Goal: Information Seeking & Learning: Learn about a topic

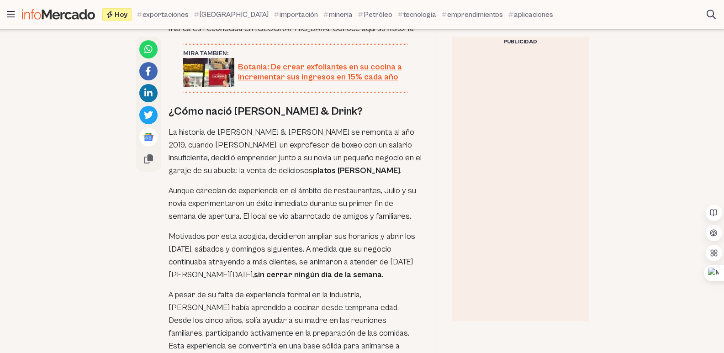
scroll to position [502, 0]
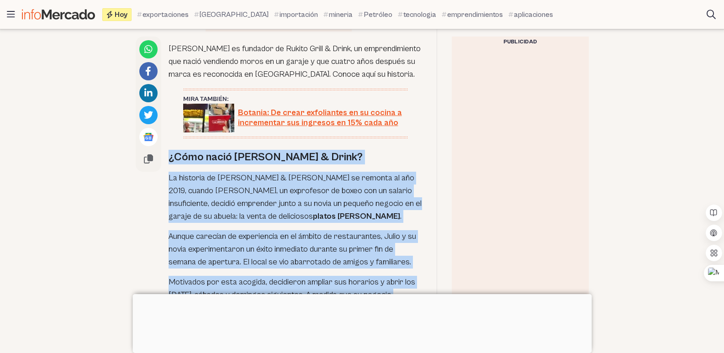
drag, startPoint x: 193, startPoint y: 51, endPoint x: 248, endPoint y: 236, distance: 193.0
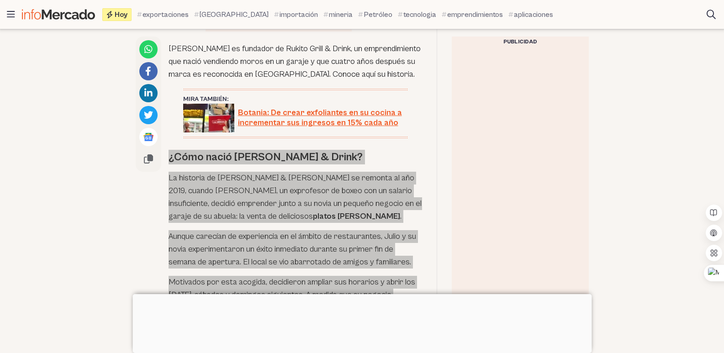
scroll to position [685, 0]
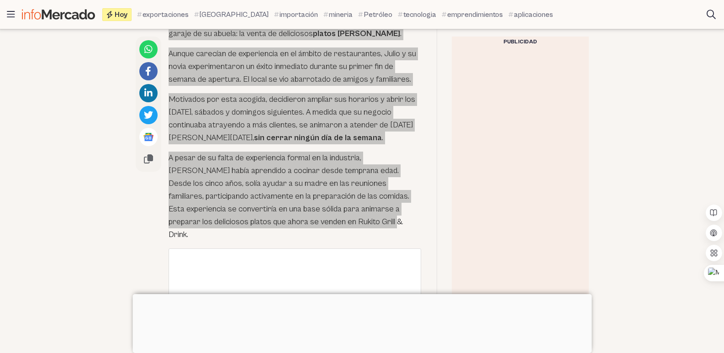
scroll to position [502, 0]
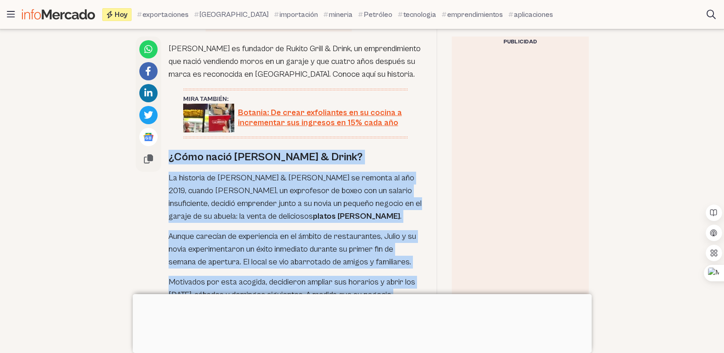
click at [226, 276] on p "Motivados por esta acogida, decidieron ampliar sus horarios y abrir los [DATE],…" at bounding box center [294, 301] width 253 height 51
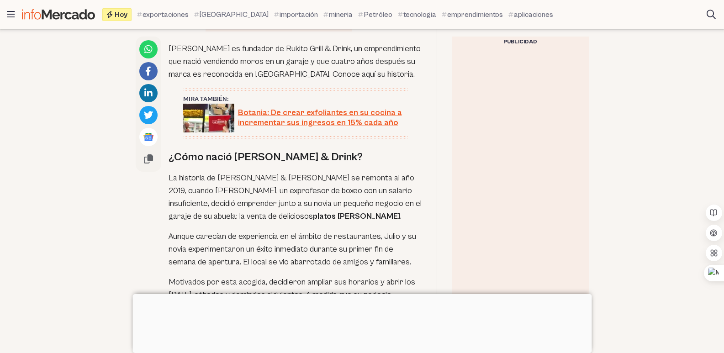
click at [359, 294] on div at bounding box center [361, 294] width 459 height 0
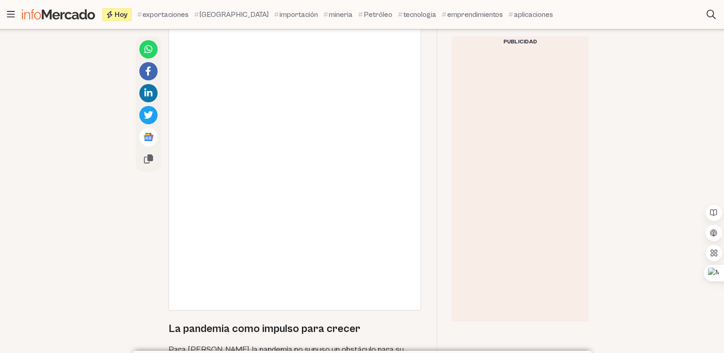
scroll to position [1004, 0]
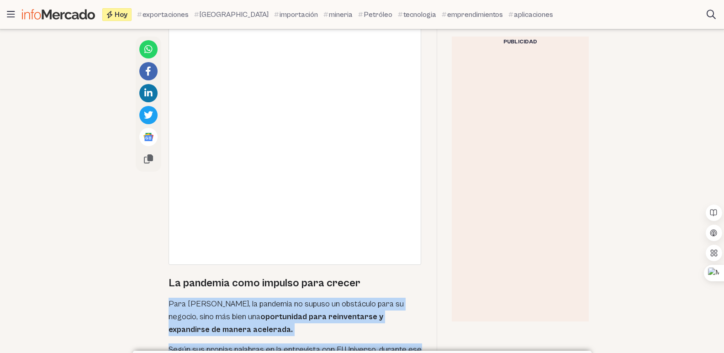
drag, startPoint x: 193, startPoint y: 111, endPoint x: 352, endPoint y: 249, distance: 210.4
copy div "Para [PERSON_NAME], la pandemia no supuso un obstáculo para su negocio, sino má…"
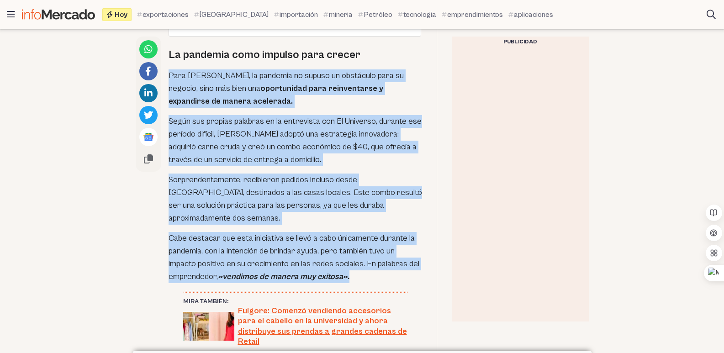
scroll to position [1187, 0]
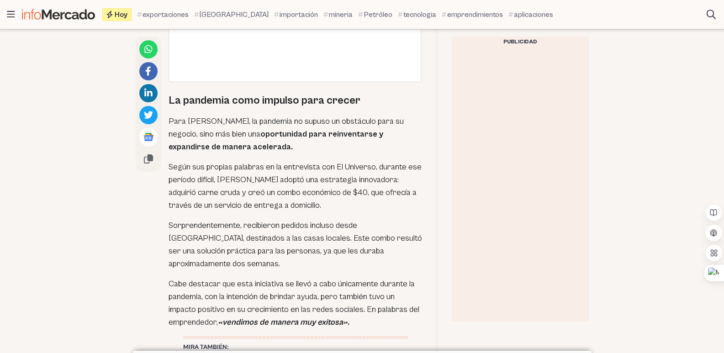
drag, startPoint x: 192, startPoint y: 149, endPoint x: 385, endPoint y: 205, distance: 201.3
click at [385, 205] on div "[PERSON_NAME] es fundador de Rukito Grill & Drink, un emprendimiento que nació …" at bounding box center [294, 240] width 253 height 1780
copy div "Rukito Grill & Drink no vende platos con sabores tradicionales. Sus abuelos era…"
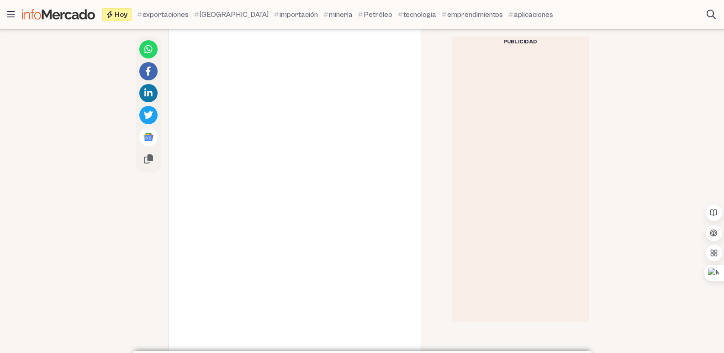
scroll to position [1644, 0]
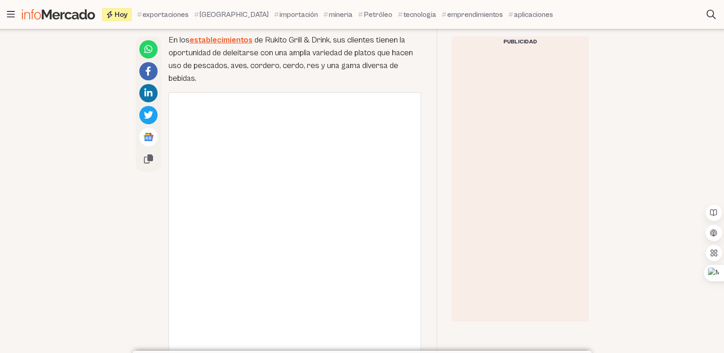
drag, startPoint x: 192, startPoint y: 194, endPoint x: 305, endPoint y: 221, distance: 116.0
copy p "El empresario [PERSON_NAME] ha logrado establecer exitosamente seis restaurante…"
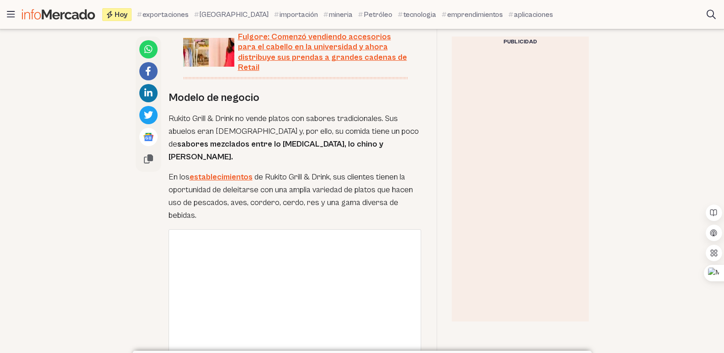
scroll to position [502, 0]
